Goal: Transaction & Acquisition: Purchase product/service

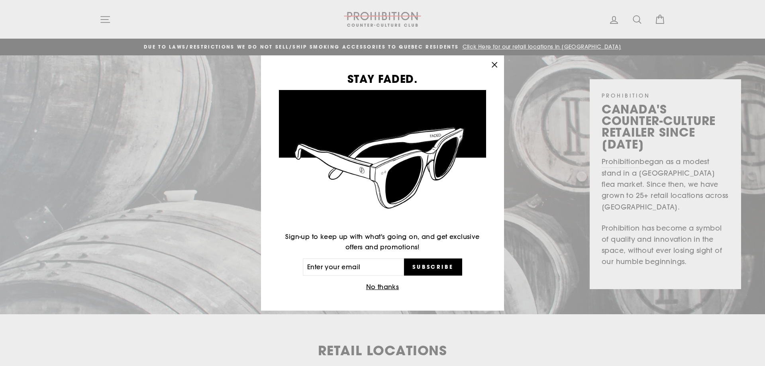
click at [497, 64] on icon "button" at bounding box center [494, 64] width 11 height 11
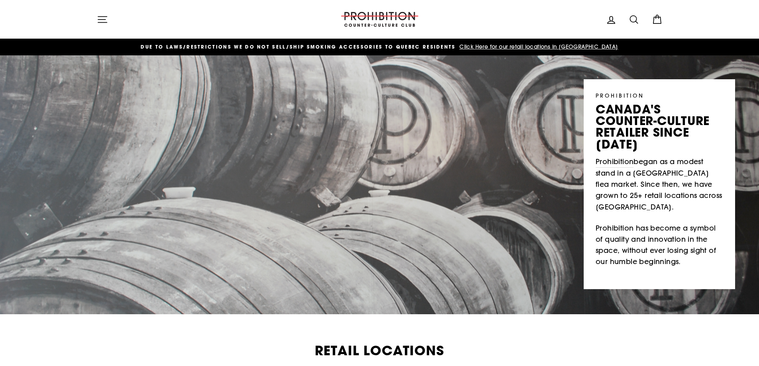
click at [111, 22] on button "Site navigation" at bounding box center [102, 19] width 21 height 17
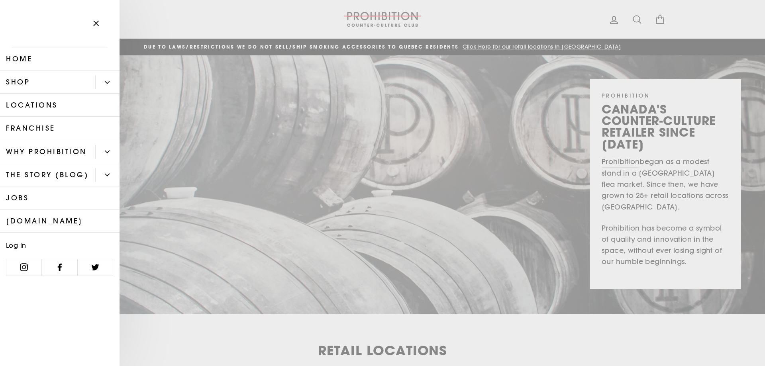
click at [108, 78] on button "Primary" at bounding box center [107, 82] width 24 height 14
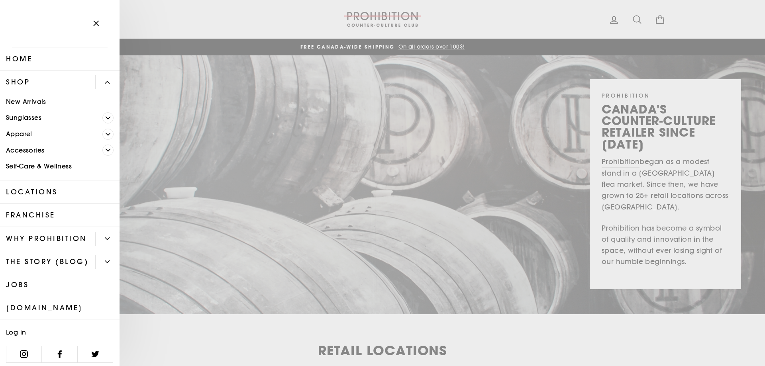
click at [49, 165] on link "Self-Care & Wellness" at bounding box center [60, 167] width 120 height 16
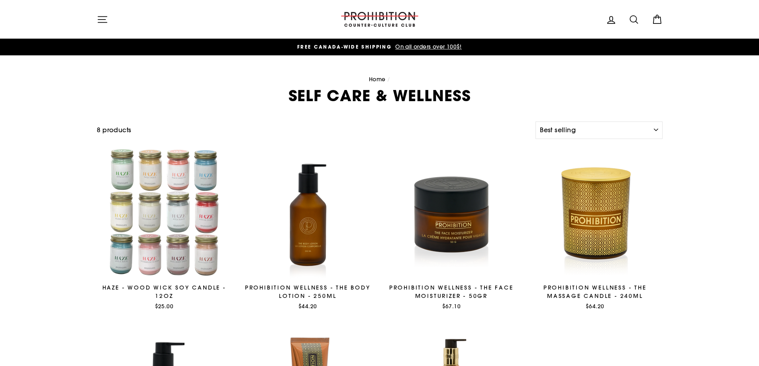
select select "best-selling"
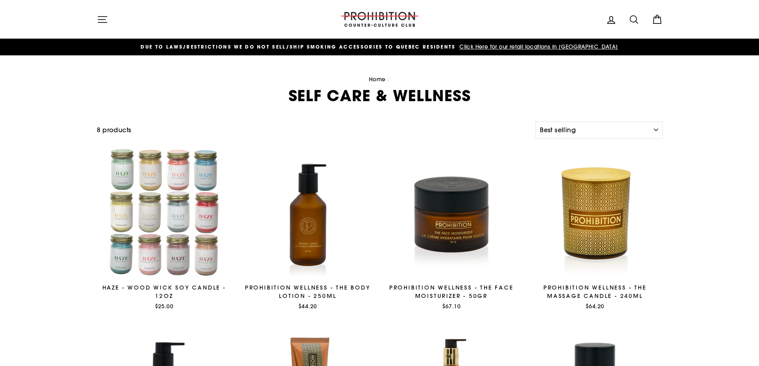
click at [106, 21] on icon "button" at bounding box center [102, 19] width 11 height 11
